Goal: Obtain resource: Obtain resource

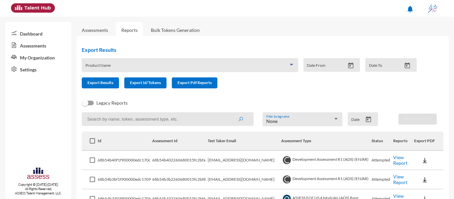
click at [292, 62] on div at bounding box center [292, 64] width 6 height 5
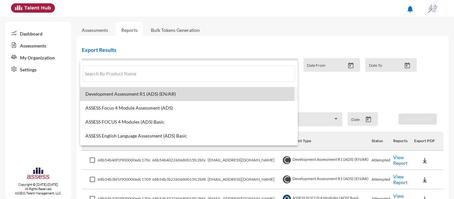
click at [134, 92] on span "Development Assessment R1 (ADS) (EN/AR)" at bounding box center [188, 93] width 207 height 5
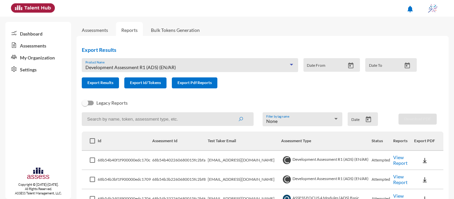
click at [349, 63] on icon "Open calendar" at bounding box center [351, 65] width 5 height 6
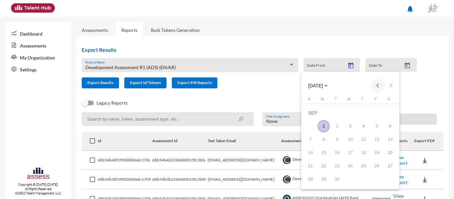
click at [376, 89] on button "Previous month" at bounding box center [378, 85] width 13 height 13
click at [391, 90] on button "Next month" at bounding box center [391, 85] width 13 height 13
click at [335, 125] on div "1" at bounding box center [337, 126] width 12 height 12
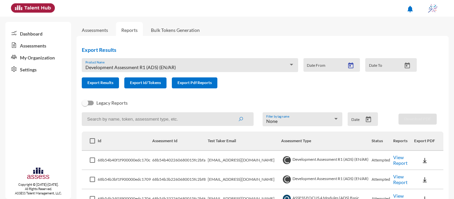
type input "[DATE]"
click at [404, 66] on icon "Open calendar" at bounding box center [407, 65] width 7 height 7
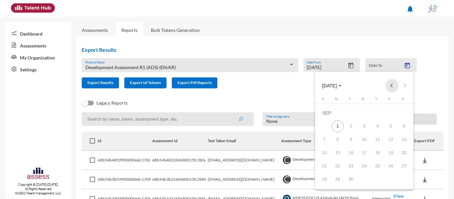
click at [391, 84] on button "Previous month" at bounding box center [392, 85] width 13 height 13
click at [393, 113] on div "1" at bounding box center [391, 113] width 12 height 12
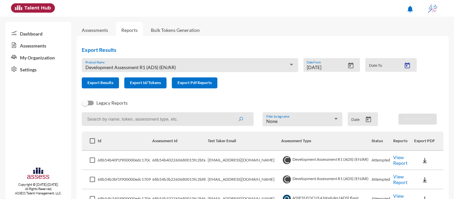
type input "[DATE]"
click at [98, 81] on span "Export Results" at bounding box center [100, 82] width 26 height 5
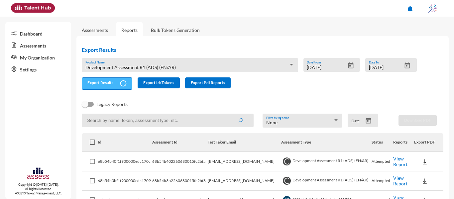
click at [89, 82] on span "Export Results" at bounding box center [100, 82] width 26 height 5
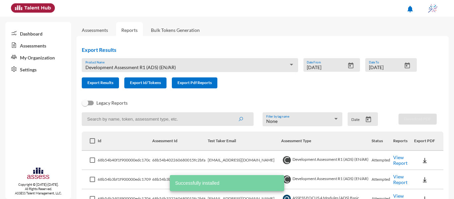
click at [365, 121] on icon "Open calendar" at bounding box center [368, 119] width 7 height 7
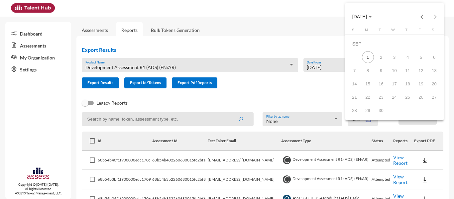
click at [247, 105] on div at bounding box center [227, 99] width 454 height 199
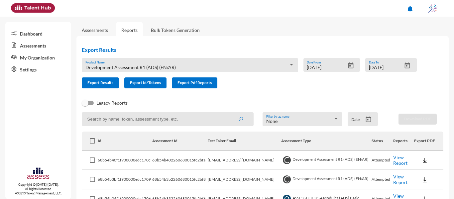
click at [31, 8] on img at bounding box center [33, 7] width 44 height 9
drag, startPoint x: 90, startPoint y: 33, endPoint x: 95, endPoint y: 32, distance: 5.0
click at [91, 33] on link "Assessments" at bounding box center [95, 30] width 37 height 16
click at [95, 31] on link "Assessments" at bounding box center [95, 30] width 26 height 6
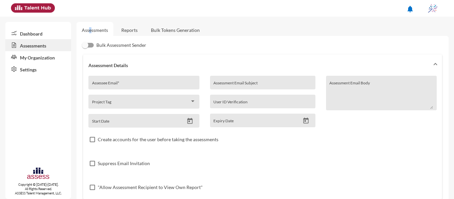
click at [136, 30] on link "Reports" at bounding box center [129, 30] width 27 height 16
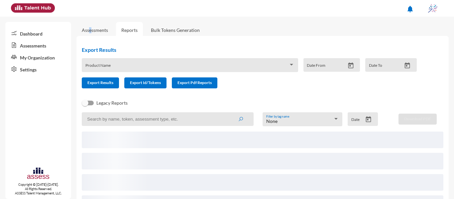
click at [365, 119] on icon "Open calendar" at bounding box center [368, 119] width 7 height 7
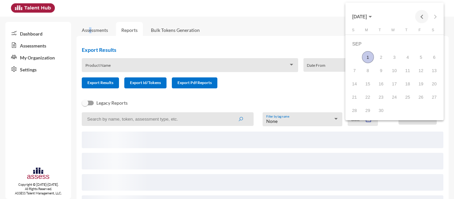
click at [419, 16] on button "Previous month" at bounding box center [421, 16] width 13 height 13
click at [419, 18] on button "Previous month" at bounding box center [421, 16] width 13 height 13
click at [356, 70] on div "6" at bounding box center [355, 71] width 12 height 12
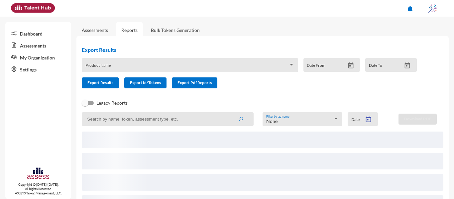
type input "[DATE]"
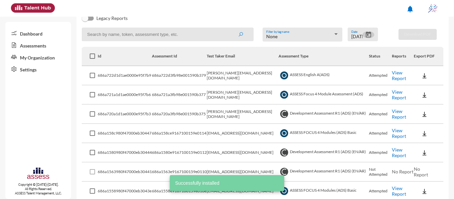
scroll to position [100, 0]
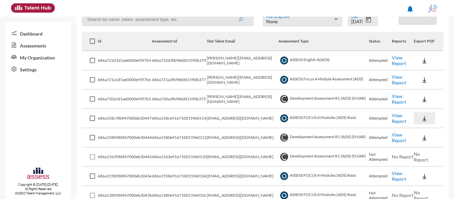
click at [426, 114] on button at bounding box center [424, 118] width 21 height 12
click at [422, 134] on button "EN" at bounding box center [429, 130] width 37 height 13
click at [416, 138] on button at bounding box center [424, 138] width 21 height 12
click at [422, 151] on button "OCM / EN" at bounding box center [432, 150] width 43 height 13
click at [424, 174] on img at bounding box center [424, 176] width 7 height 7
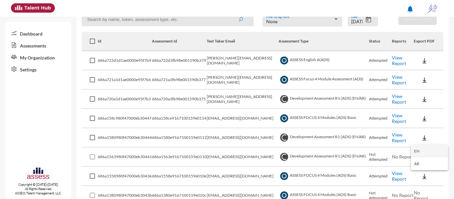
click at [423, 149] on button "EN" at bounding box center [429, 151] width 37 height 13
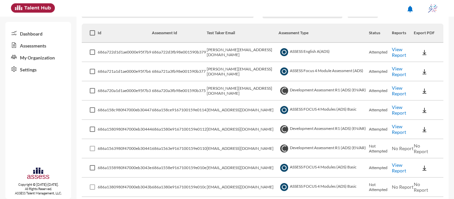
scroll to position [93, 0]
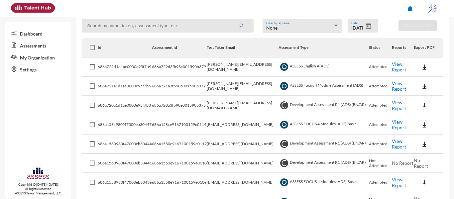
click at [345, 173] on td "ASSESS FOCUS 4 Modules (ADS) Basic" at bounding box center [324, 182] width 90 height 19
